Goal: Transaction & Acquisition: Download file/media

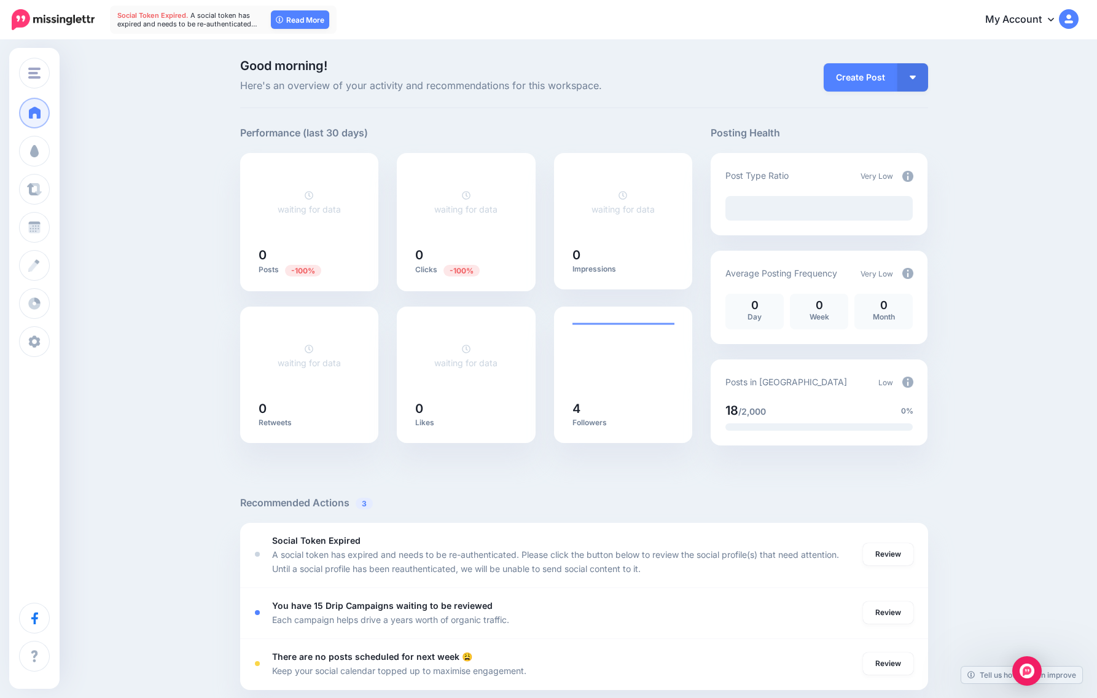
click at [1045, 25] on link "My Account" at bounding box center [1026, 20] width 106 height 30
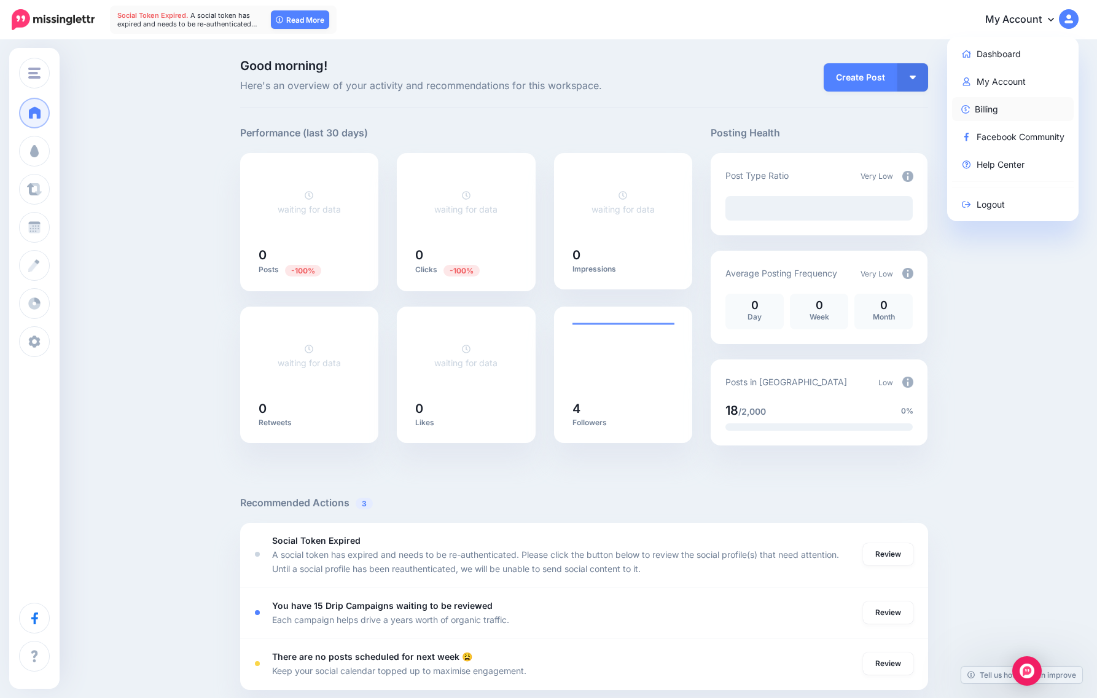
click at [1024, 112] on link "Billing" at bounding box center [1013, 109] width 122 height 24
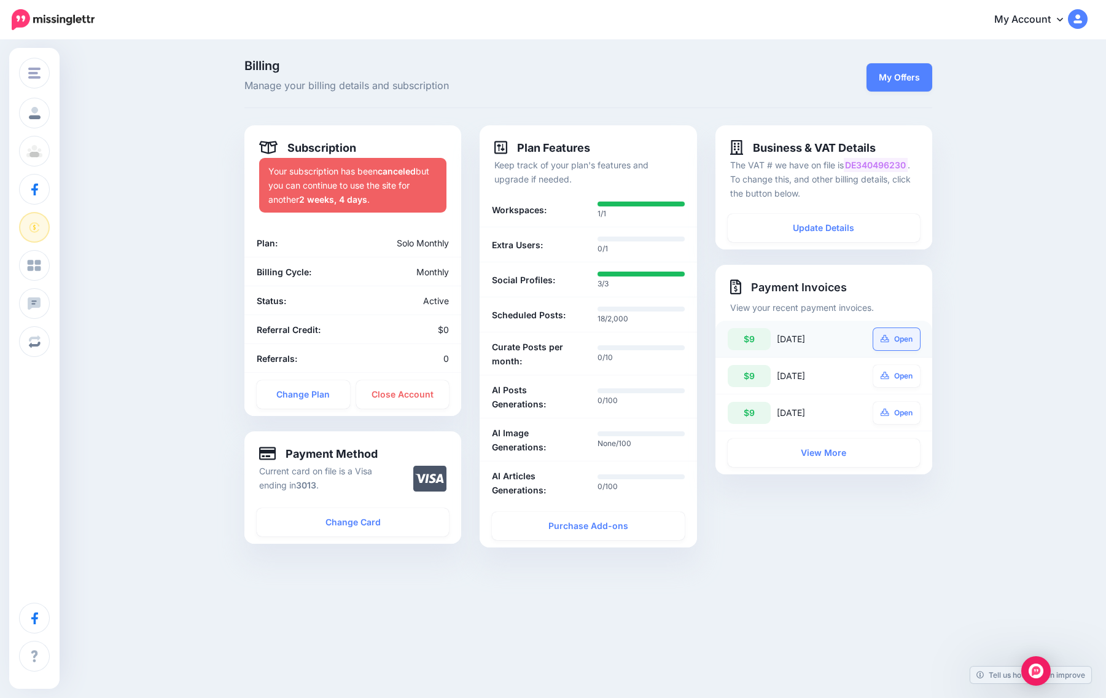
click at [899, 340] on link "Open" at bounding box center [896, 339] width 47 height 22
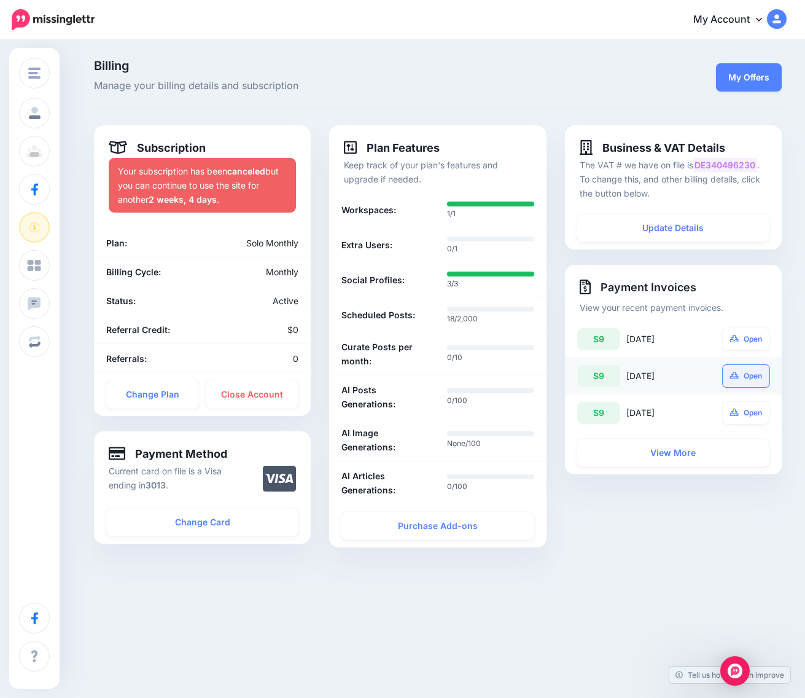
click at [739, 378] on link "Open" at bounding box center [746, 376] width 47 height 22
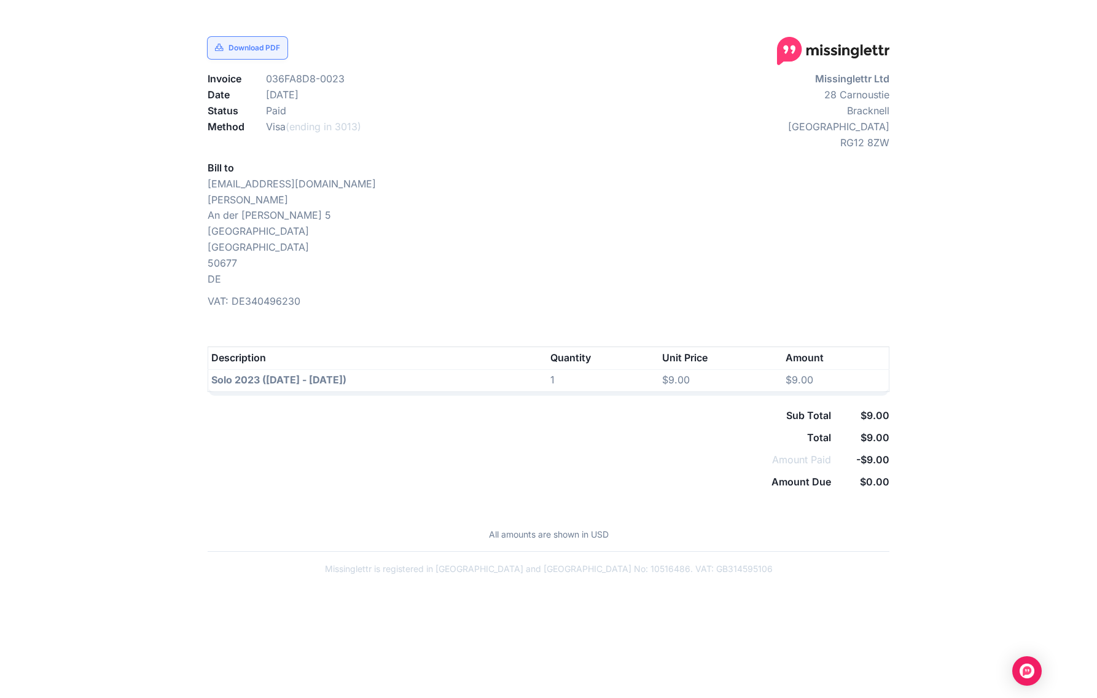
click at [244, 49] on link "Download PDF" at bounding box center [248, 48] width 80 height 22
click at [259, 42] on link "Download PDF" at bounding box center [248, 48] width 80 height 22
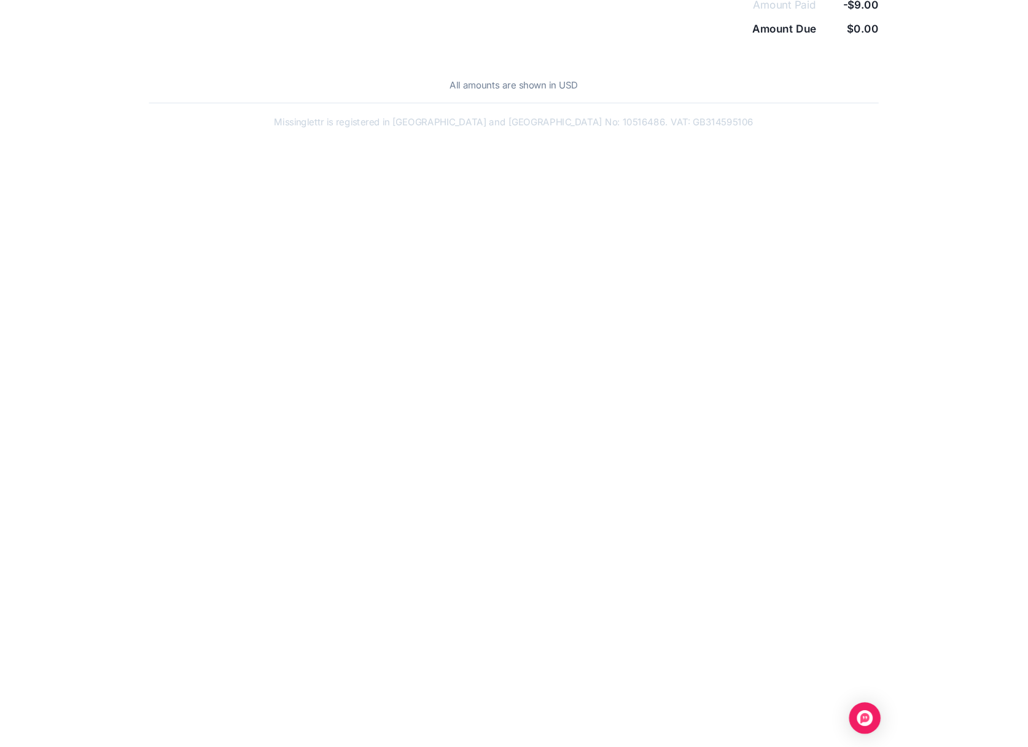
scroll to position [406, 0]
